Goal: Find specific page/section: Find specific page/section

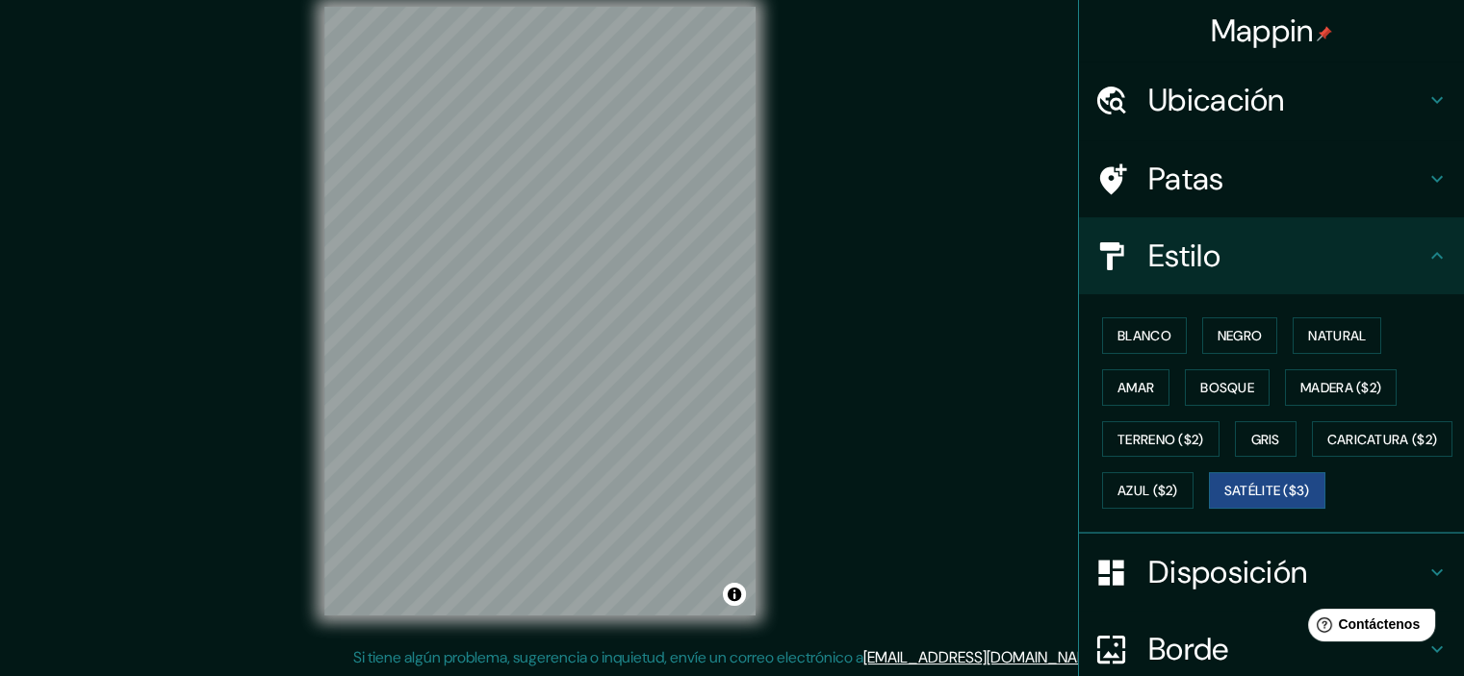
scroll to position [15, 0]
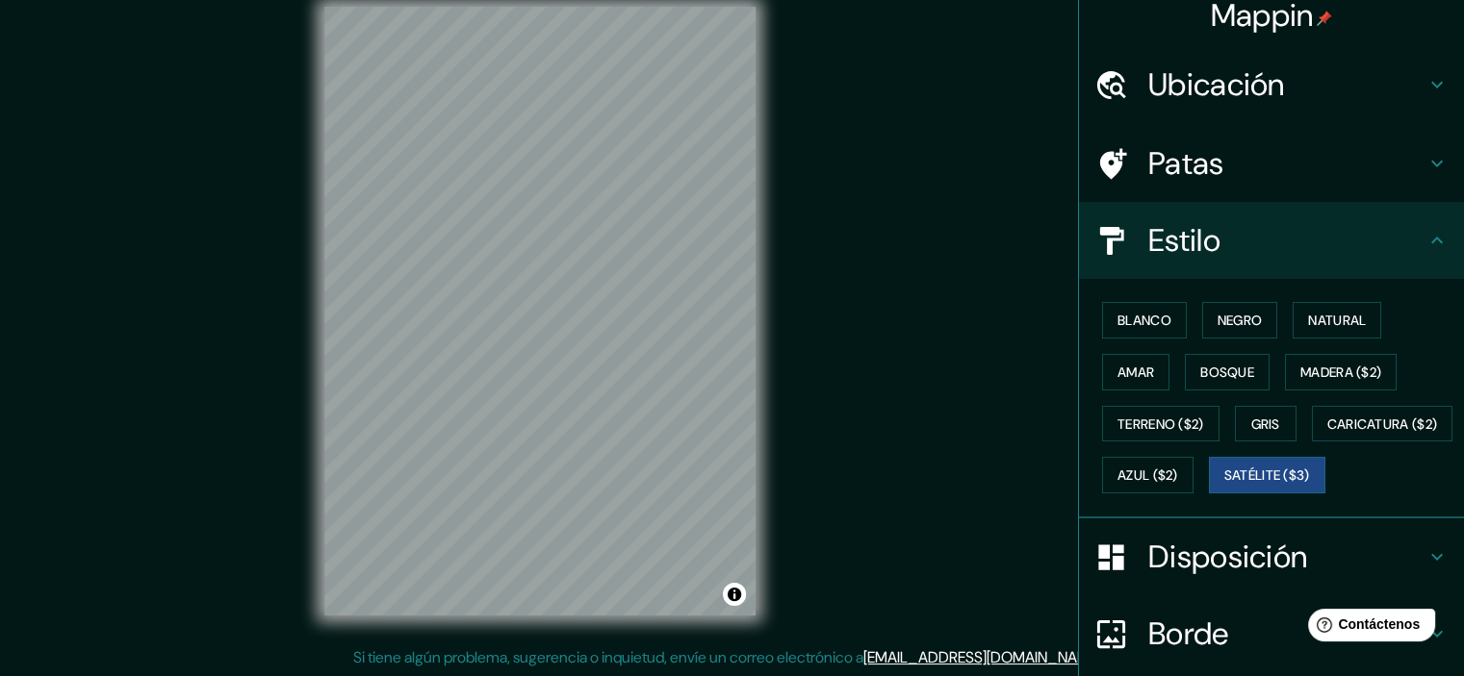
click at [1162, 78] on font "Ubicación" at bounding box center [1216, 84] width 137 height 40
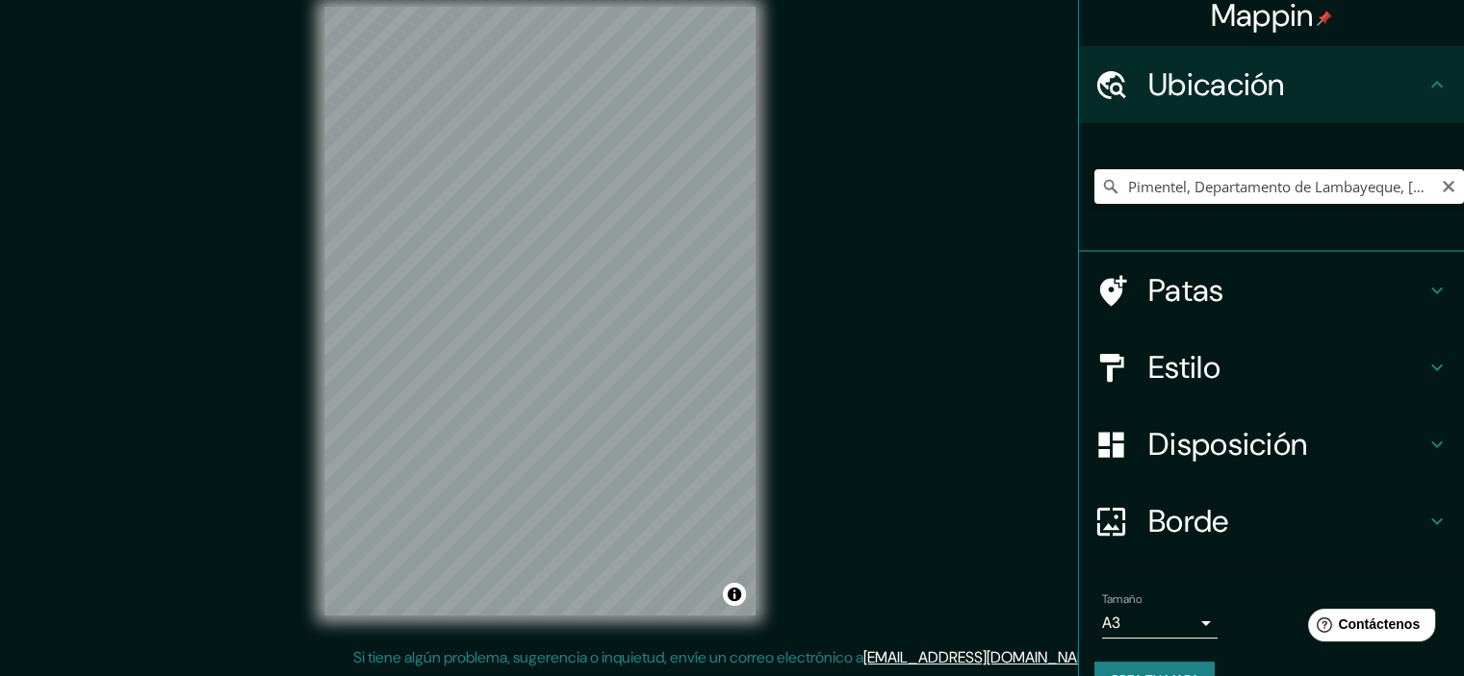
click at [1141, 189] on input "Pimentel, Departamento de Lambayeque, [GEOGRAPHIC_DATA]" at bounding box center [1279, 186] width 370 height 35
click at [1441, 190] on icon "Claro" at bounding box center [1448, 186] width 15 height 15
click at [1299, 191] on input "Elige tu ciudad o zona" at bounding box center [1279, 186] width 370 height 35
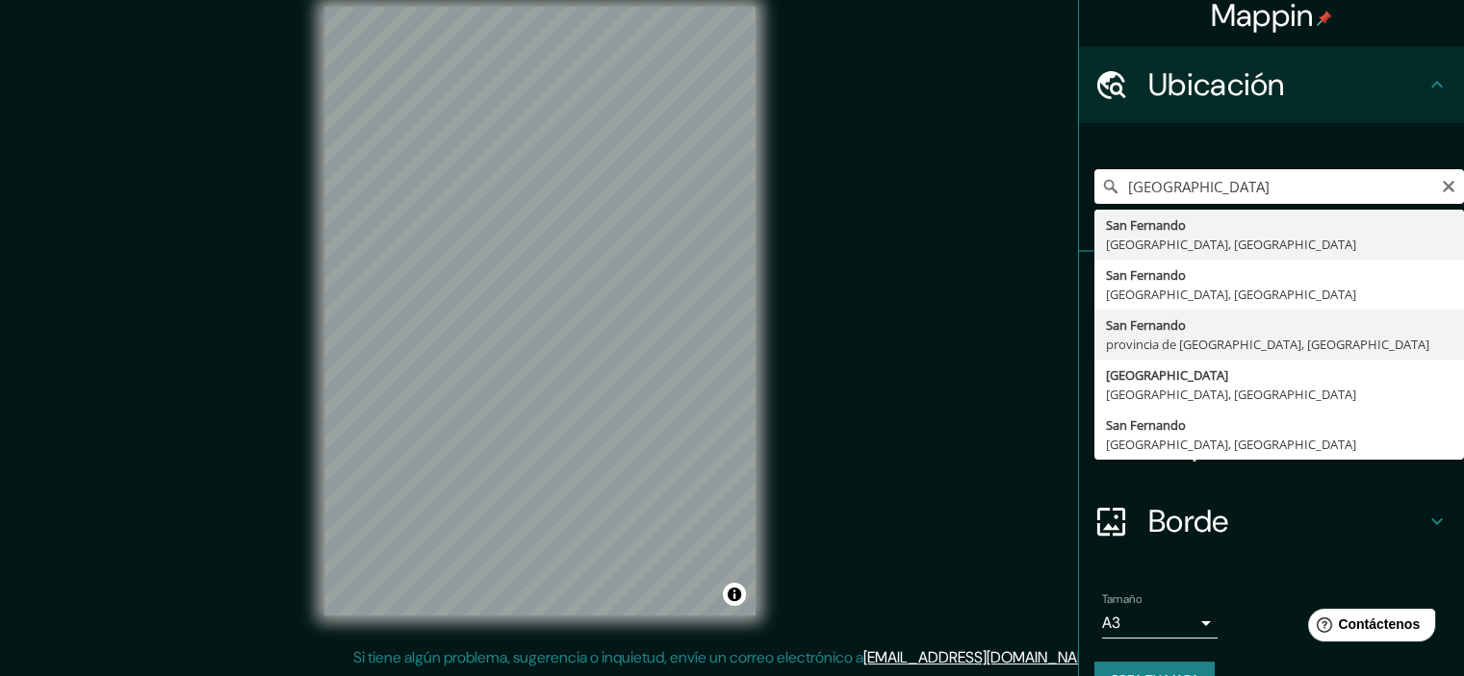
type input "[GEOGRAPHIC_DATA], [GEOGRAPHIC_DATA], [GEOGRAPHIC_DATA]"
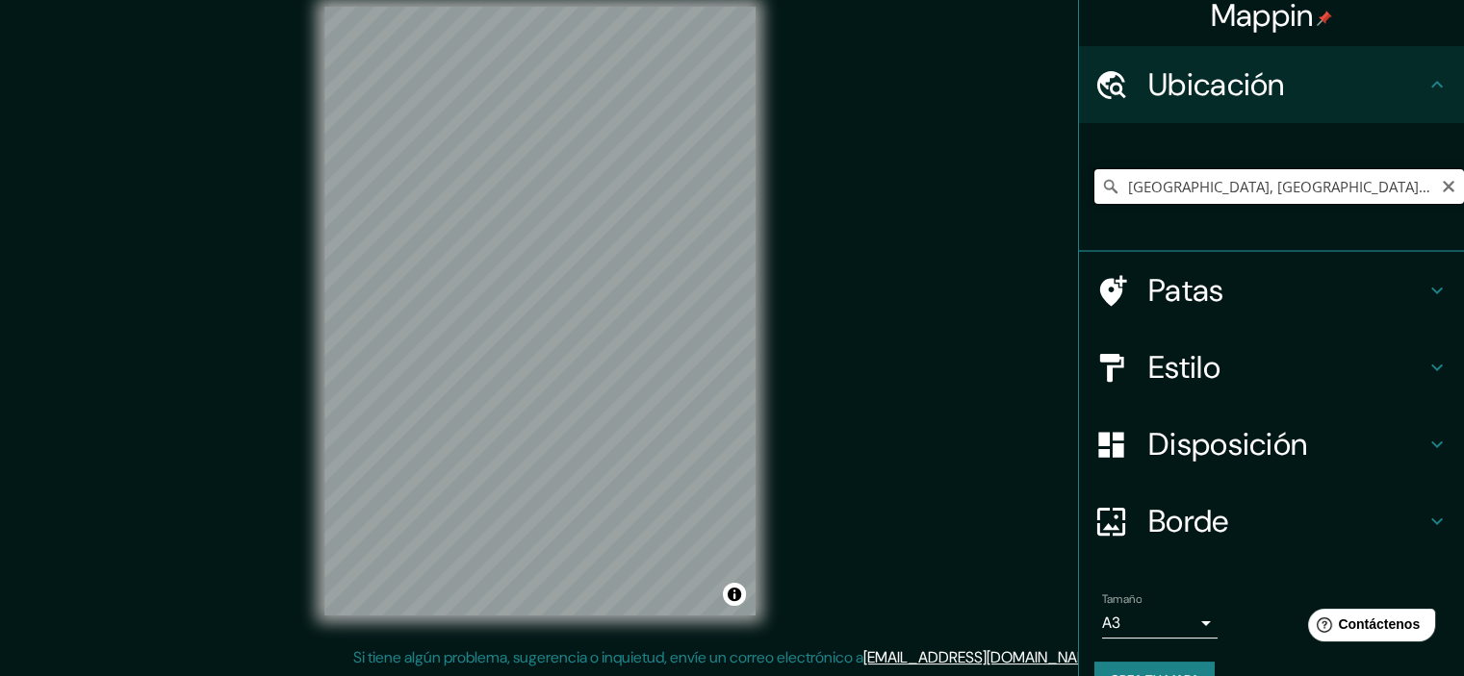
click at [1186, 193] on input "[GEOGRAPHIC_DATA], [GEOGRAPHIC_DATA], [GEOGRAPHIC_DATA]" at bounding box center [1279, 186] width 370 height 35
click at [1441, 184] on icon "Claro" at bounding box center [1448, 186] width 15 height 15
click at [1271, 188] on input "Elige tu ciudad o zona" at bounding box center [1279, 186] width 370 height 35
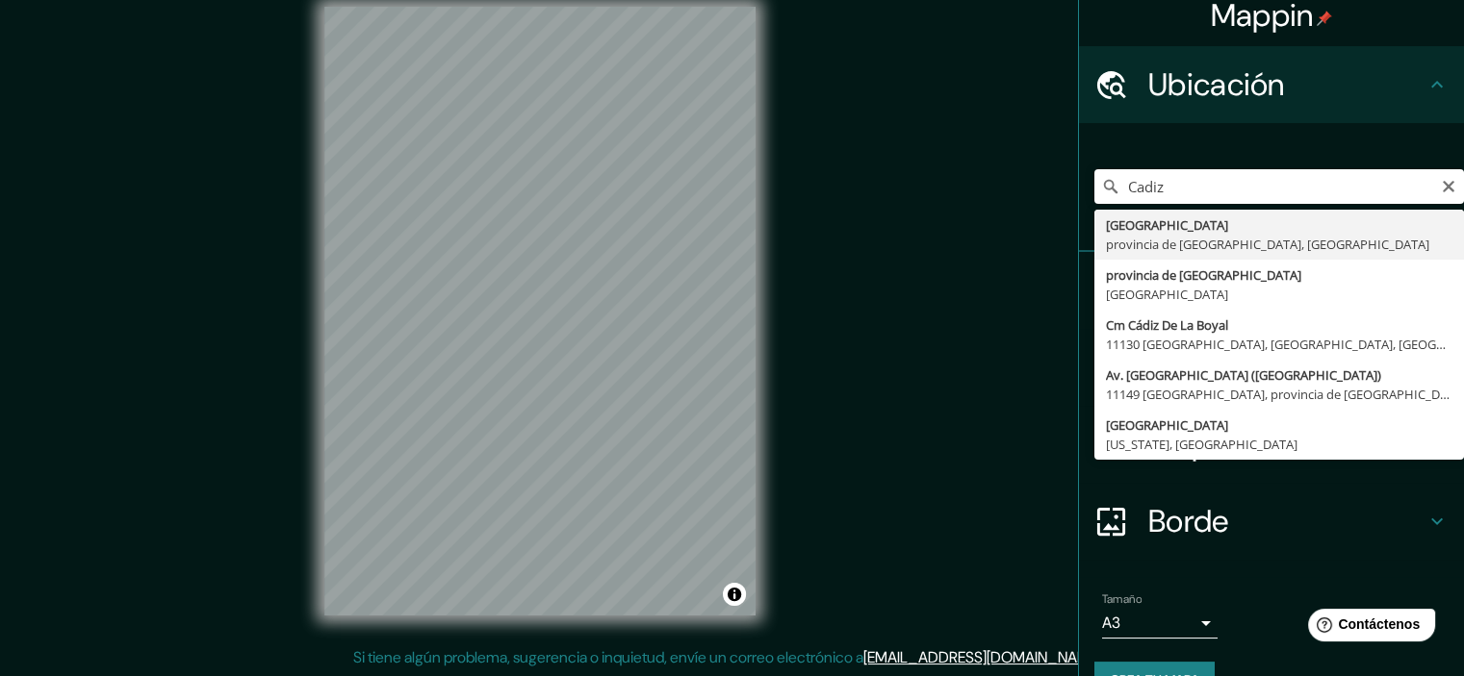
type input "[GEOGRAPHIC_DATA], [GEOGRAPHIC_DATA], [GEOGRAPHIC_DATA]"
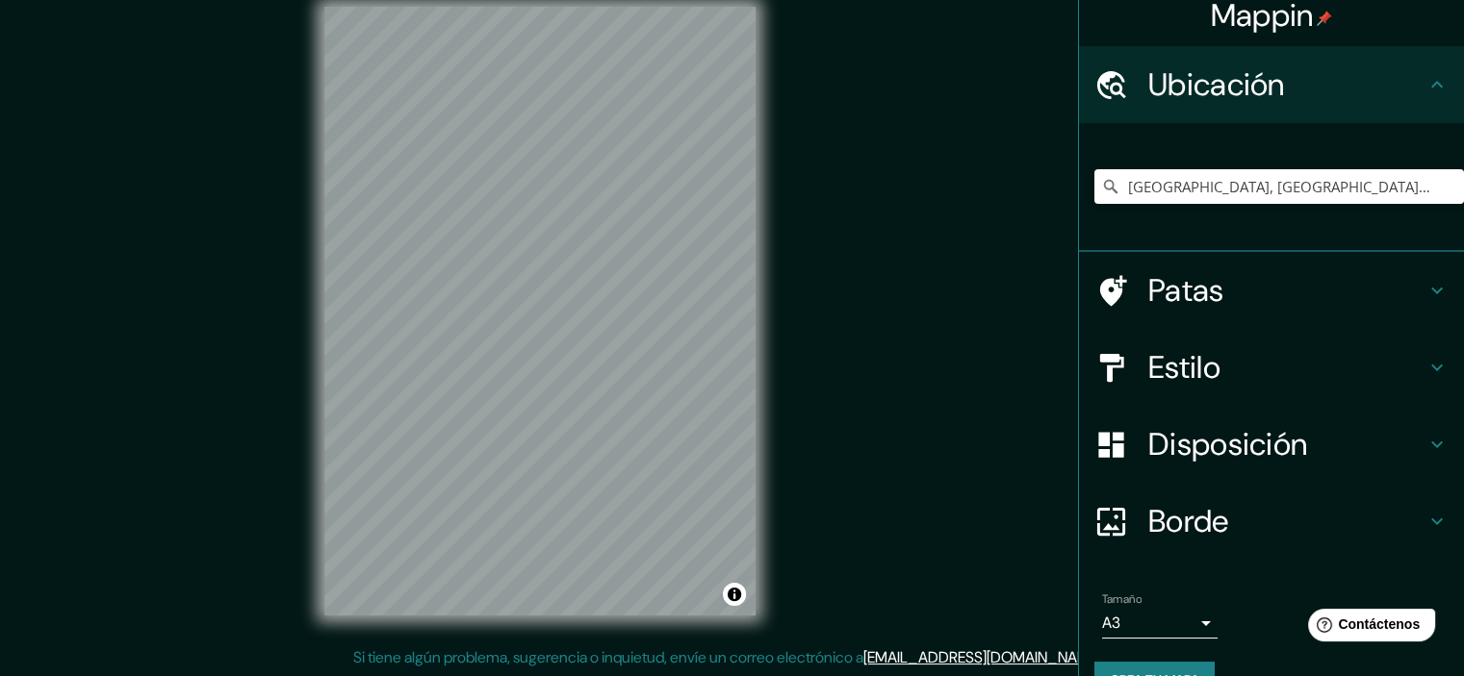
click at [576, 653] on div "Mappin Ubicación [GEOGRAPHIC_DATA], provincia de [GEOGRAPHIC_DATA], [GEOGRAPHIC…" at bounding box center [732, 327] width 1464 height 702
click at [1390, 180] on input "[GEOGRAPHIC_DATA], [GEOGRAPHIC_DATA], [GEOGRAPHIC_DATA]" at bounding box center [1279, 186] width 370 height 35
